Goal: Transaction & Acquisition: Purchase product/service

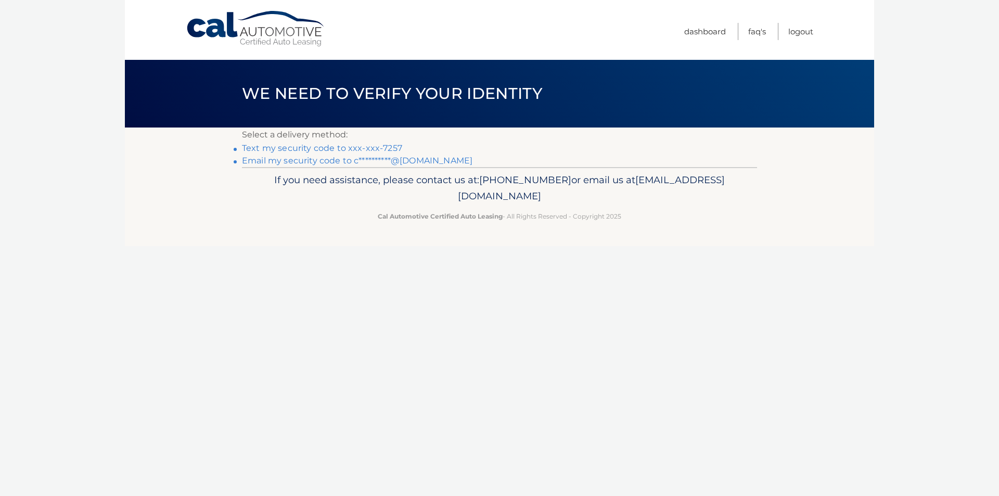
click at [388, 145] on link "Text my security code to xxx-xxx-7257" at bounding box center [322, 148] width 160 height 10
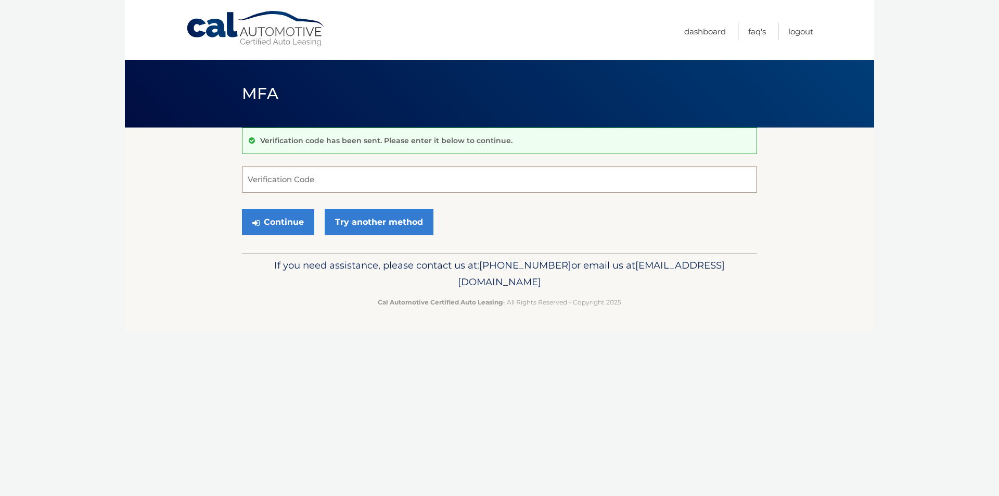
click at [353, 173] on input "Verification Code" at bounding box center [499, 179] width 515 height 26
type input "235523"
click at [284, 226] on button "Continue" at bounding box center [278, 222] width 72 height 26
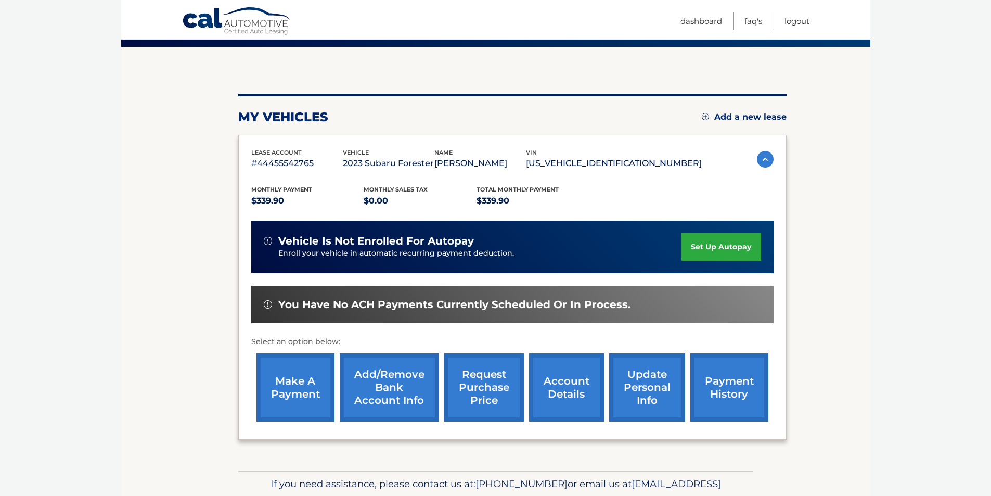
scroll to position [104, 0]
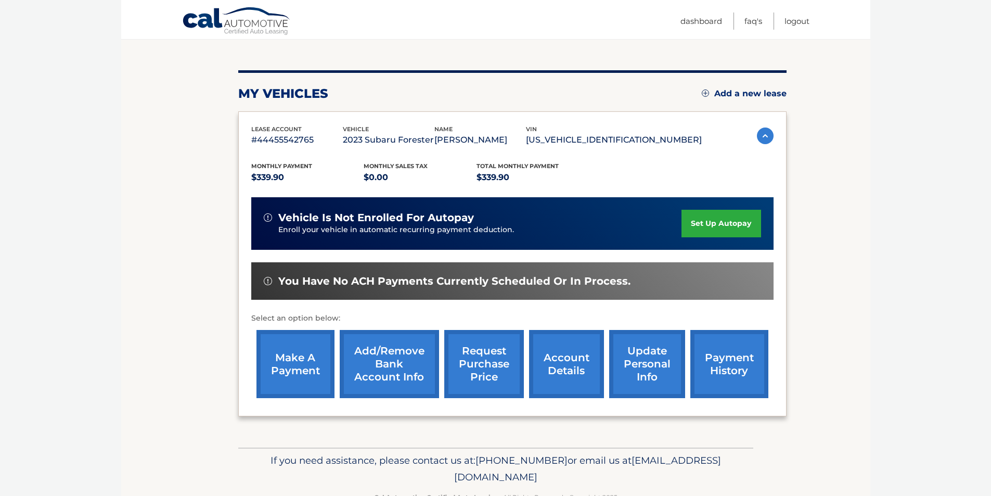
click at [299, 363] on link "make a payment" at bounding box center [295, 364] width 78 height 68
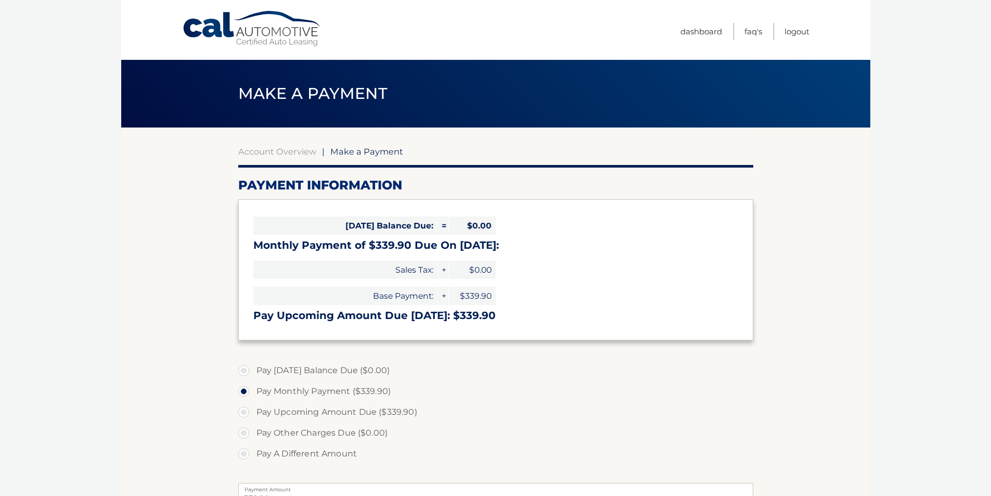
select select "YTFlOGY2NmQtOWMwMy00NmMzLTk5ZTQtMDljZmY0MmE0ZmVj"
click at [245, 412] on label "Pay Upcoming Amount Due ($339.90)" at bounding box center [495, 412] width 515 height 21
click at [245, 412] on input "Pay Upcoming Amount Due ($339.90)" at bounding box center [247, 410] width 10 height 17
radio input "true"
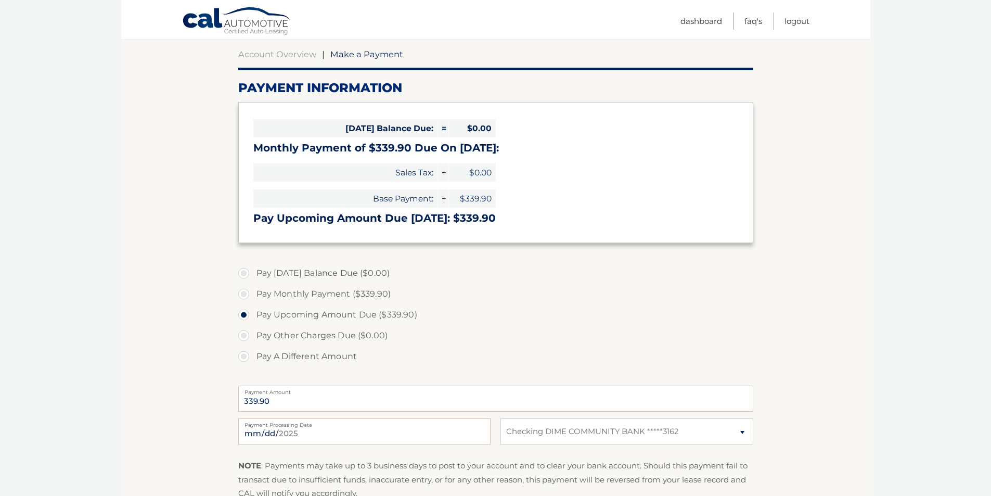
scroll to position [156, 0]
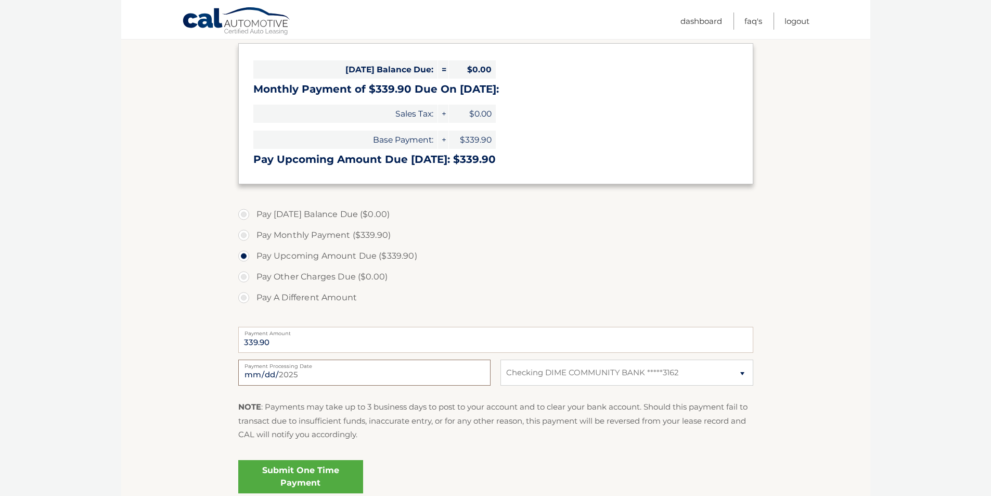
click at [352, 374] on input "2025-09-09" at bounding box center [364, 372] width 252 height 26
type input "2025-09-12"
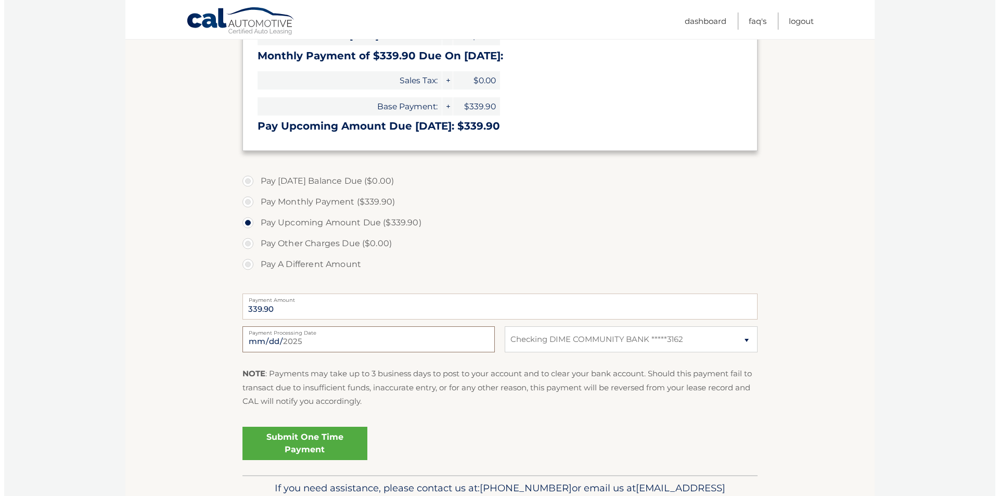
scroll to position [208, 0]
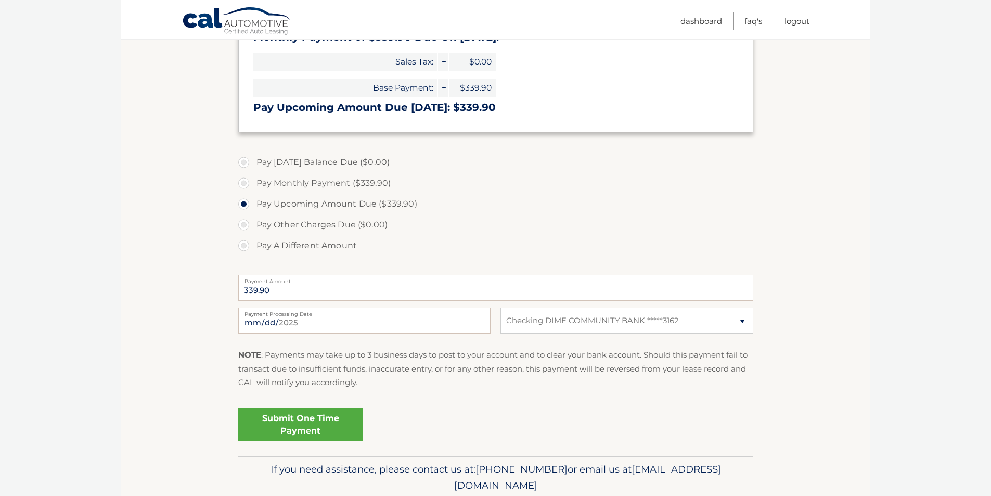
click at [315, 422] on link "Submit One Time Payment" at bounding box center [300, 424] width 125 height 33
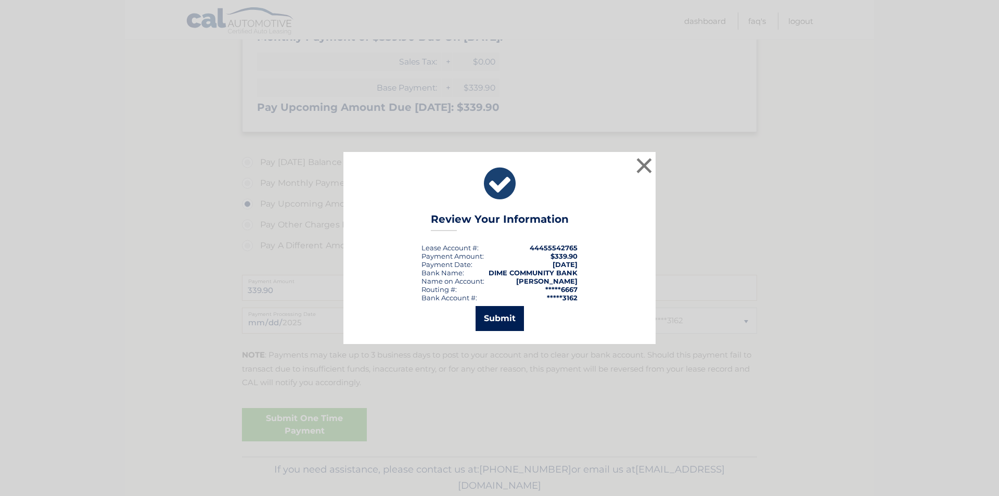
click at [490, 315] on button "Submit" at bounding box center [499, 318] width 48 height 25
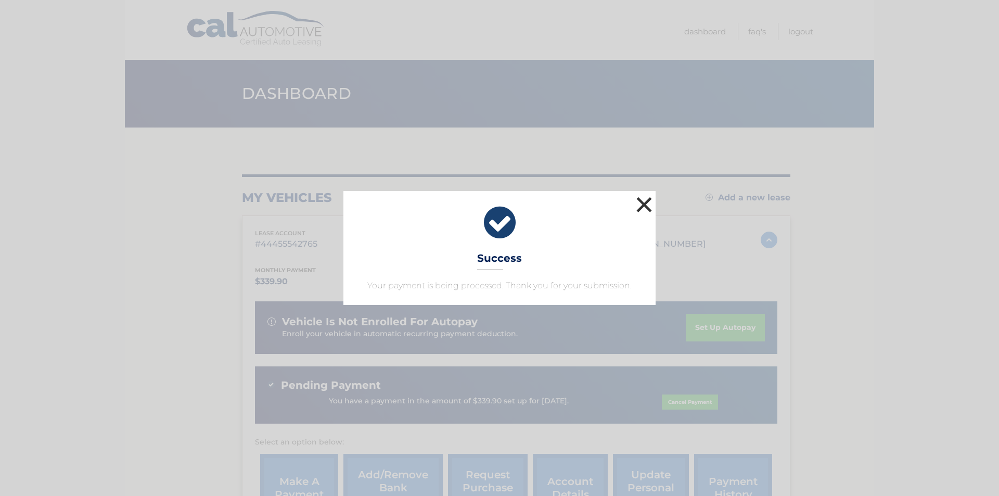
click at [641, 198] on button "×" at bounding box center [643, 204] width 21 height 21
